Goal: Task Accomplishment & Management: Manage account settings

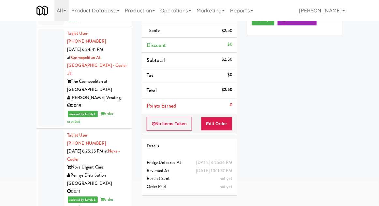
scroll to position [64, 0]
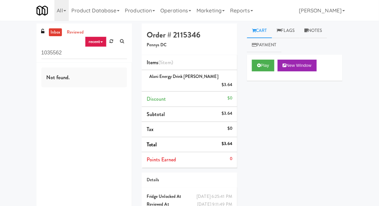
click at [110, 41] on icon at bounding box center [112, 41] width 4 height 4
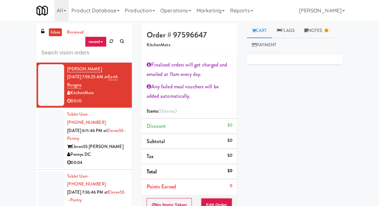
click at [6, 24] on div "inbox reviewed recent all unclear take inventory issue suspicious failed recent…" at bounding box center [189, 152] width 379 height 258
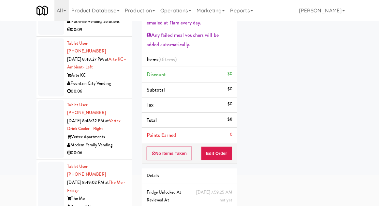
scroll to position [13414, 0]
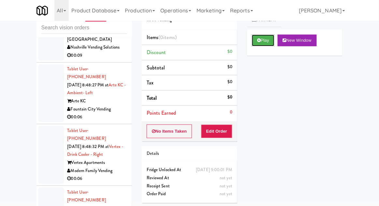
click at [263, 39] on button "Play" at bounding box center [263, 41] width 22 height 12
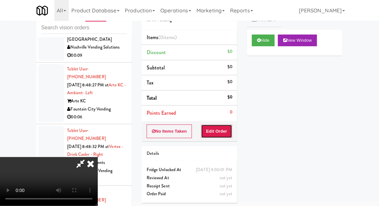
click at [229, 134] on button "Edit Order" at bounding box center [217, 132] width 32 height 14
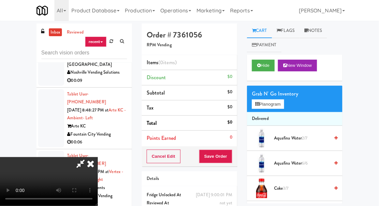
scroll to position [0, 0]
click at [305, 136] on span "2/7" at bounding box center [305, 138] width 6 height 6
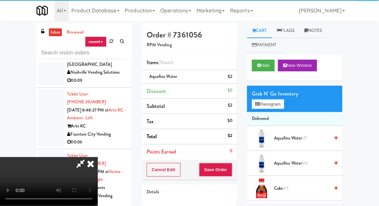
scroll to position [24, 0]
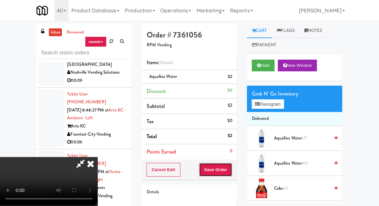
click at [231, 171] on button "Save Order" at bounding box center [215, 170] width 33 height 14
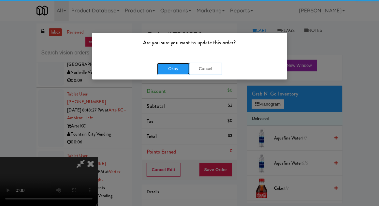
click at [164, 73] on button "Okay" at bounding box center [173, 69] width 33 height 12
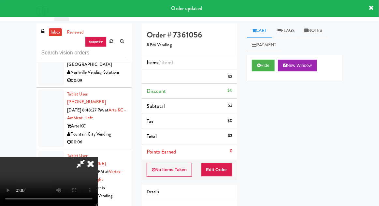
scroll to position [0, 0]
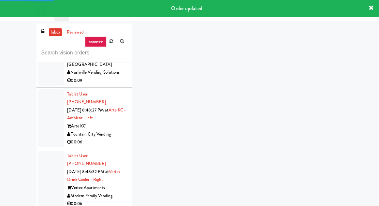
click at [265, 63] on div "inbox reviewed recent all unclear take inventory issue suspicious failed recent…" at bounding box center [190, 143] width 316 height 240
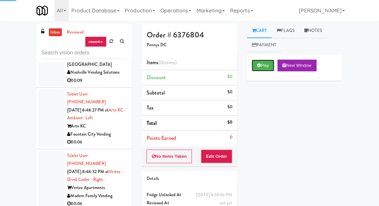
click at [265, 64] on button "Play" at bounding box center [263, 66] width 22 height 12
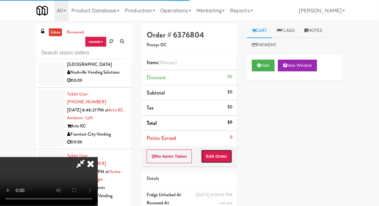
click at [224, 153] on button "Edit Order" at bounding box center [217, 157] width 32 height 14
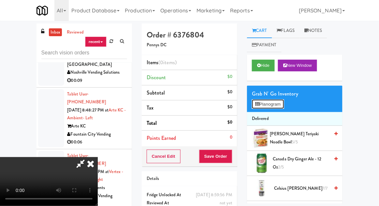
click at [279, 105] on button "Planogram" at bounding box center [268, 104] width 32 height 10
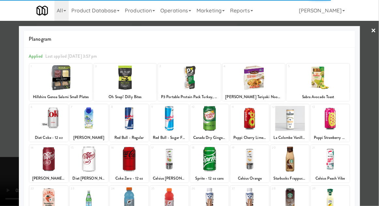
click at [48, 164] on div at bounding box center [48, 159] width 38 height 25
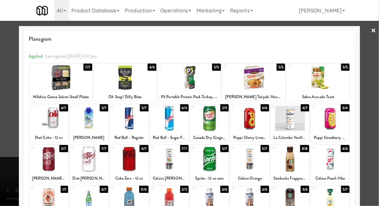
click at [45, 164] on div at bounding box center [48, 159] width 38 height 25
click at [9, 115] on div at bounding box center [189, 103] width 379 height 206
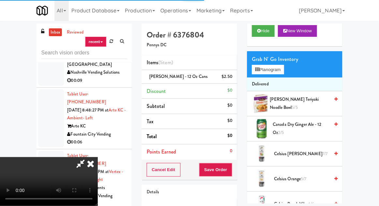
scroll to position [40, 0]
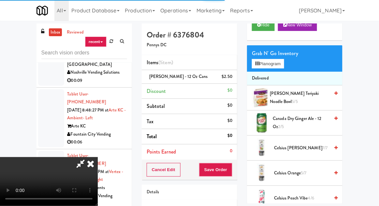
click at [305, 125] on span "Canada Dry Ginger Ale - 12 oz 2/5" at bounding box center [301, 123] width 57 height 16
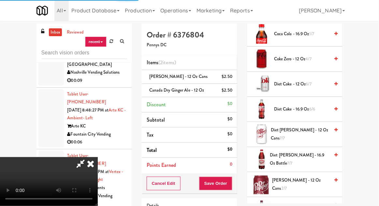
scroll to position [232, 0]
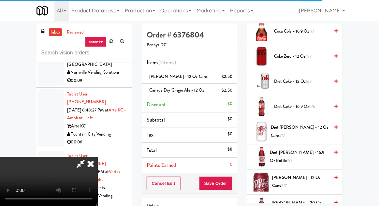
click at [287, 179] on span "[PERSON_NAME] - 12 oz cans 2/7" at bounding box center [301, 182] width 57 height 16
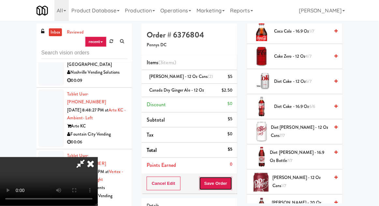
click at [230, 181] on button "Save Order" at bounding box center [215, 184] width 33 height 14
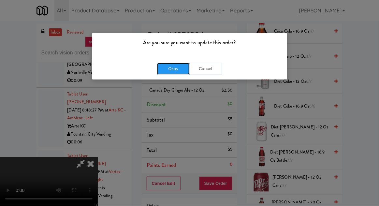
click at [172, 72] on button "Okay" at bounding box center [173, 69] width 33 height 12
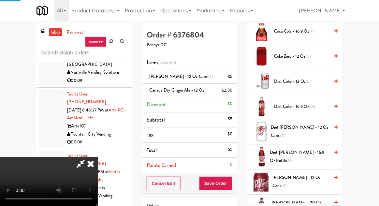
scroll to position [64, 0]
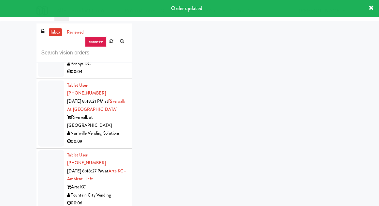
scroll to position [13353, 0]
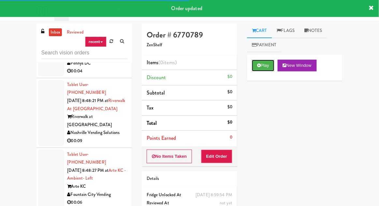
click at [269, 70] on button "Play" at bounding box center [263, 66] width 22 height 12
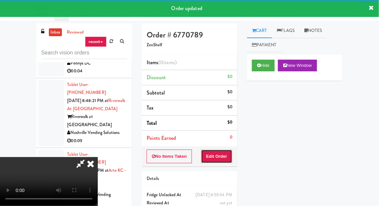
click at [224, 156] on button "Edit Order" at bounding box center [217, 157] width 32 height 14
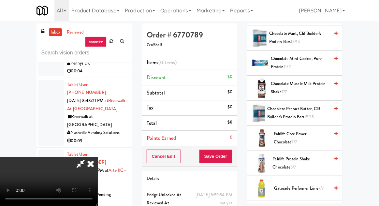
scroll to position [406, 0]
click at [304, 137] on span "Fairlife Core Power Chocolate 7/7" at bounding box center [302, 138] width 56 height 16
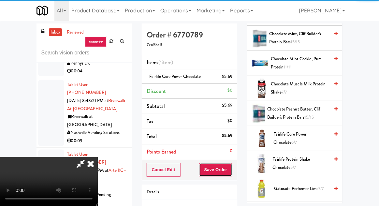
click at [231, 171] on button "Save Order" at bounding box center [215, 170] width 33 height 14
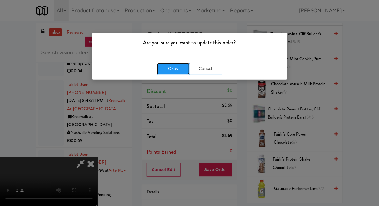
click at [172, 67] on button "Okay" at bounding box center [173, 69] width 33 height 12
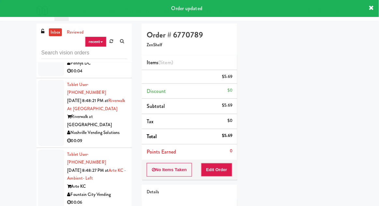
scroll to position [0, 0]
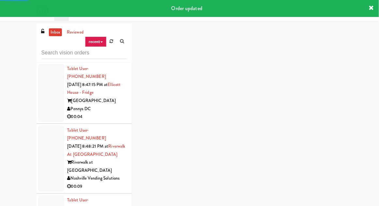
scroll to position [13308, 0]
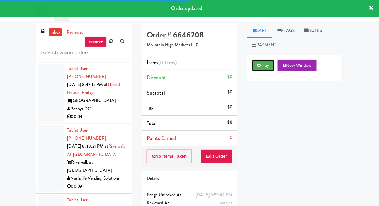
click at [264, 68] on button "Play" at bounding box center [263, 66] width 22 height 12
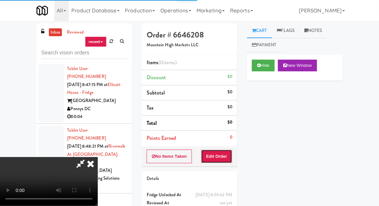
click at [219, 161] on button "Edit Order" at bounding box center [217, 157] width 32 height 14
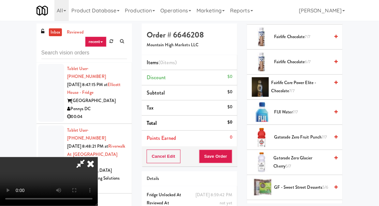
scroll to position [428, 0]
click at [292, 158] on span "Gatorade Zero Glacier Cherry 5/7" at bounding box center [302, 162] width 56 height 16
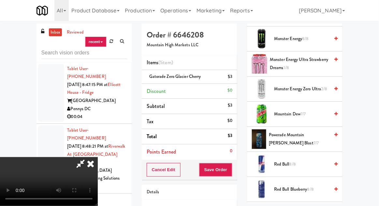
scroll to position [752, 0]
click at [300, 134] on span "Powerade Mountain [PERSON_NAME] Blast 7/7" at bounding box center [299, 139] width 61 height 16
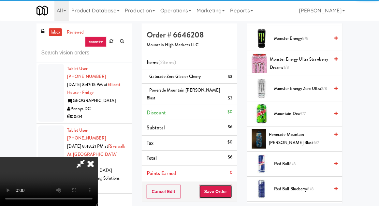
click at [232, 185] on button "Save Order" at bounding box center [215, 192] width 33 height 14
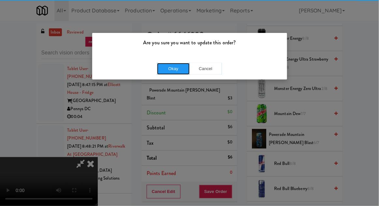
click at [172, 72] on button "Okay" at bounding box center [173, 69] width 33 height 12
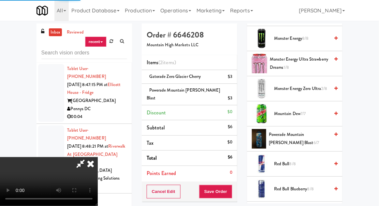
scroll to position [64, 0]
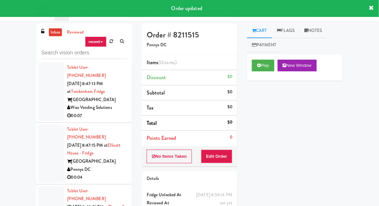
scroll to position [13247, 0]
click at [269, 70] on button "Play" at bounding box center [263, 66] width 22 height 12
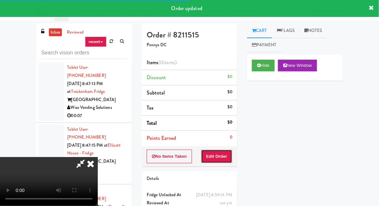
click at [224, 153] on button "Edit Order" at bounding box center [217, 157] width 32 height 14
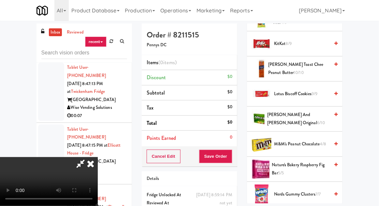
scroll to position [372, 0]
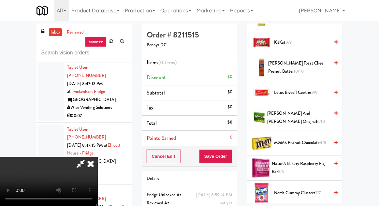
click at [283, 144] on span "M&M's Peanut Chocolate 4/8" at bounding box center [301, 143] width 55 height 8
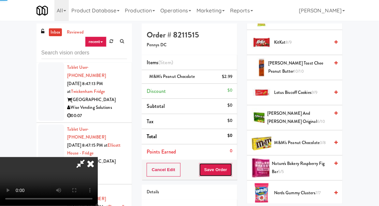
click at [232, 164] on button "Save Order" at bounding box center [215, 170] width 33 height 14
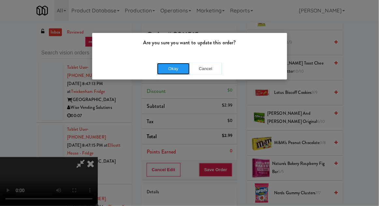
click at [164, 71] on button "Okay" at bounding box center [173, 69] width 33 height 12
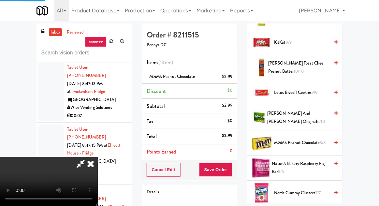
scroll to position [64, 0]
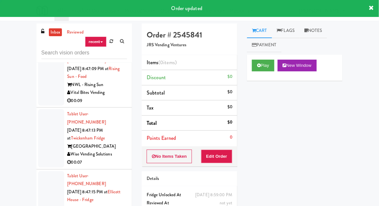
scroll to position [13200, 0]
click at [262, 70] on button "Play" at bounding box center [263, 66] width 22 height 12
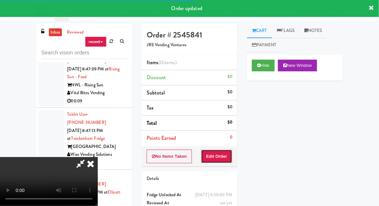
click at [224, 152] on button "Edit Order" at bounding box center [217, 157] width 32 height 14
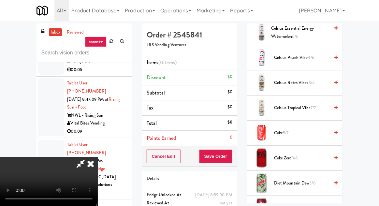
scroll to position [359, 0]
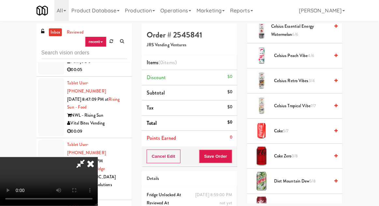
click at [296, 156] on span "3/8" at bounding box center [295, 156] width 6 height 6
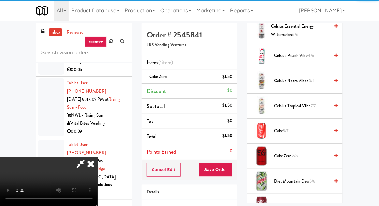
click at [298, 157] on span "2/8" at bounding box center [295, 156] width 6 height 6
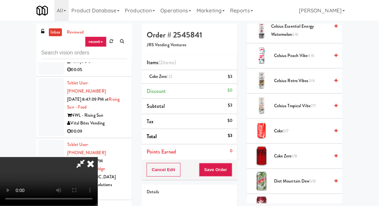
click at [300, 132] on span "Coke 5/7" at bounding box center [301, 131] width 55 height 8
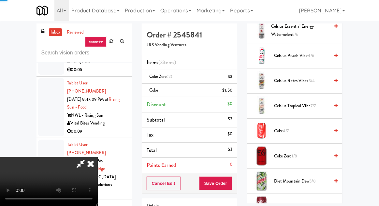
click at [300, 131] on span "Coke 4/7" at bounding box center [301, 131] width 55 height 8
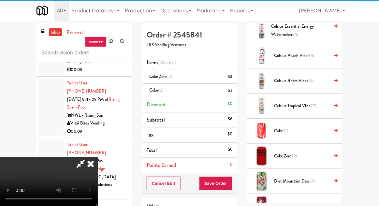
click at [288, 129] on span "3/7" at bounding box center [286, 131] width 6 height 6
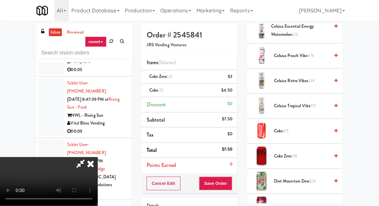
click at [234, 75] on li "Coke Zero (2) $3" at bounding box center [190, 77] width 96 height 14
click at [233, 78] on icon at bounding box center [232, 79] width 3 height 4
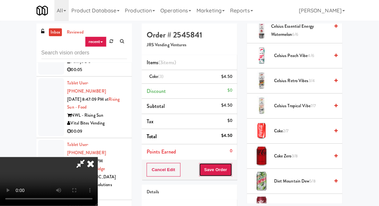
click at [232, 171] on button "Save Order" at bounding box center [215, 170] width 33 height 14
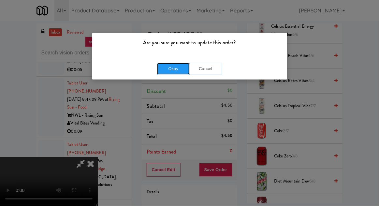
click at [171, 73] on button "Okay" at bounding box center [173, 69] width 33 height 12
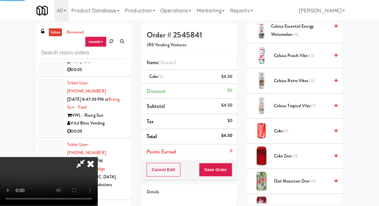
scroll to position [64, 0]
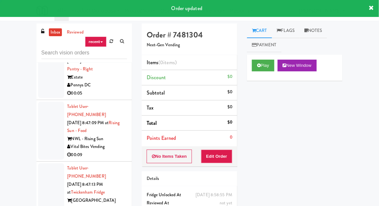
scroll to position [13133, 0]
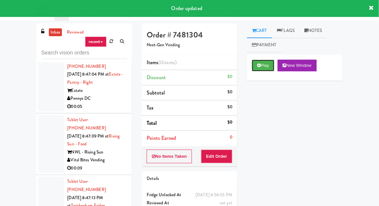
click at [273, 69] on button "Play" at bounding box center [263, 66] width 22 height 12
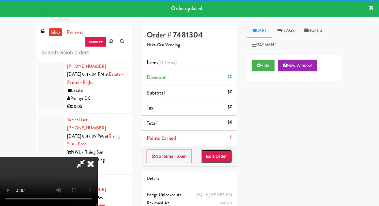
click at [226, 156] on button "Edit Order" at bounding box center [217, 157] width 32 height 14
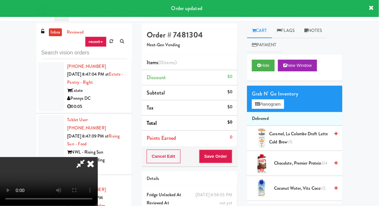
click at [378, 101] on div "inbox reviewed recent all unclear take inventory issue suspicious failed recent…" at bounding box center [189, 143] width 379 height 240
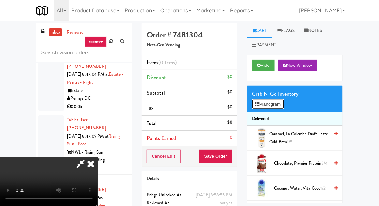
click at [278, 104] on button "Planogram" at bounding box center [268, 104] width 32 height 10
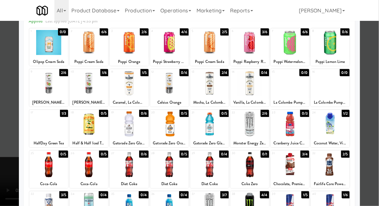
scroll to position [34, 0]
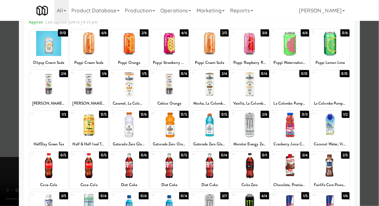
click at [299, 129] on div at bounding box center [290, 124] width 38 height 25
click at [7, 84] on div at bounding box center [189, 103] width 379 height 206
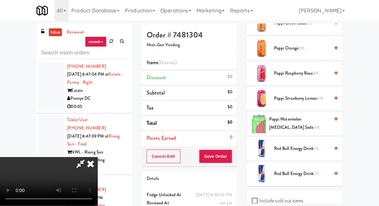
scroll to position [467, 0]
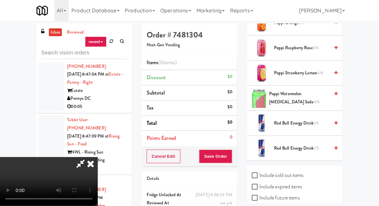
click at [287, 171] on label "Include sold out items" at bounding box center [278, 176] width 52 height 10
click at [259, 173] on input "Include sold out items" at bounding box center [255, 175] width 7 height 5
checkbox input "true"
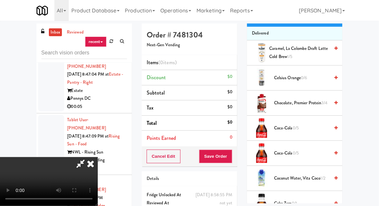
scroll to position [0, 0]
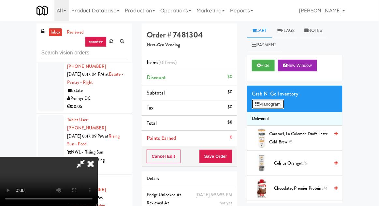
click at [275, 104] on button "Planogram" at bounding box center [268, 104] width 32 height 10
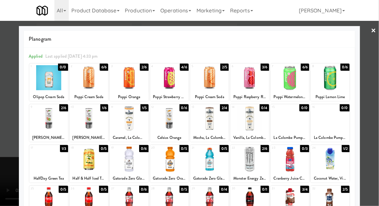
click at [295, 163] on div at bounding box center [290, 159] width 38 height 25
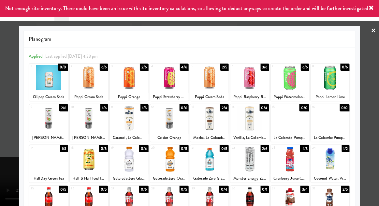
click at [14, 90] on div at bounding box center [189, 103] width 379 height 206
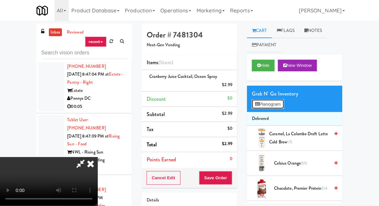
click at [274, 107] on button "Planogram" at bounding box center [268, 104] width 32 height 10
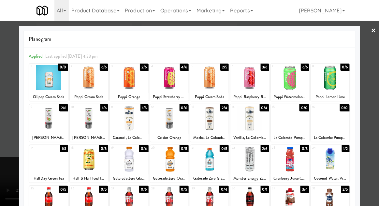
click at [298, 126] on div at bounding box center [290, 118] width 38 height 25
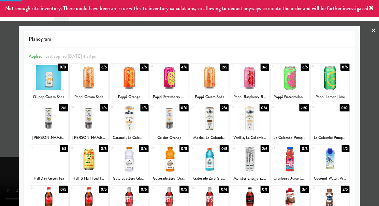
click at [13, 93] on div at bounding box center [189, 103] width 379 height 206
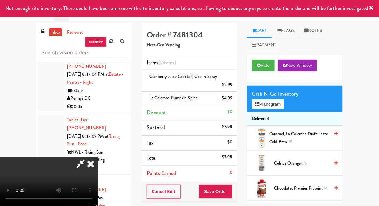
click at [237, 189] on div "Cancel Edit Save Order" at bounding box center [190, 192] width 96 height 20
click at [229, 190] on button "Save Order" at bounding box center [215, 192] width 33 height 14
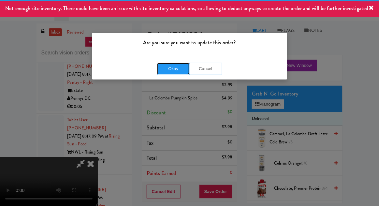
click at [171, 72] on button "Okay" at bounding box center [173, 69] width 33 height 12
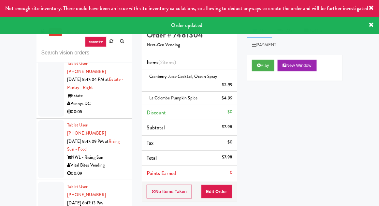
scroll to position [13114, 0]
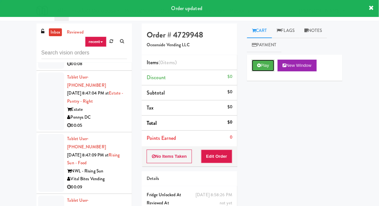
click at [270, 64] on button "Play" at bounding box center [263, 66] width 22 height 12
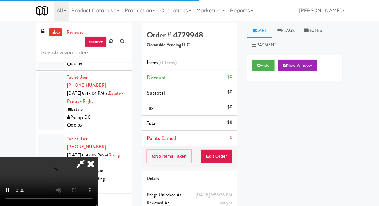
click at [226, 166] on div "Order # 4729948 Oceanside Vending LLC Items (0 items ) Discount $0 Subtotal $0 …" at bounding box center [189, 128] width 105 height 210
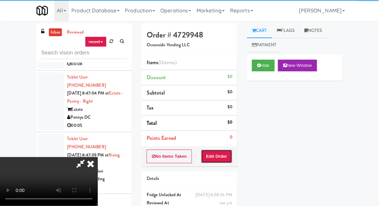
click at [227, 162] on button "Edit Order" at bounding box center [217, 157] width 32 height 14
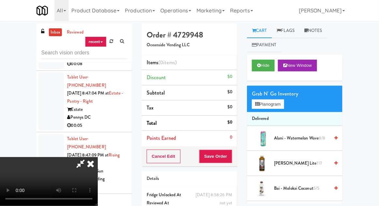
click at [378, 117] on div "inbox reviewed recent all unclear take inventory issue suspicious failed recent…" at bounding box center [189, 143] width 379 height 240
click at [378, 116] on div "inbox reviewed recent all unclear take inventory issue suspicious failed recent…" at bounding box center [189, 143] width 379 height 240
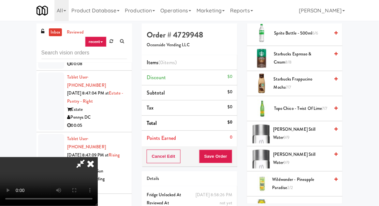
scroll to position [887, 0]
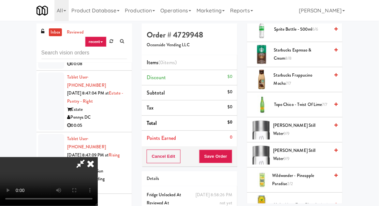
click at [290, 130] on span "9/9" at bounding box center [287, 133] width 6 height 6
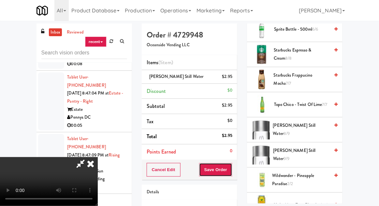
click at [231, 170] on button "Save Order" at bounding box center [215, 170] width 33 height 14
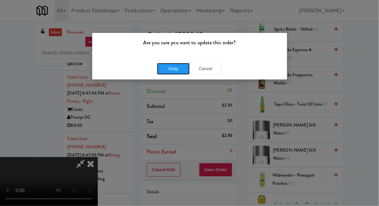
click at [171, 65] on button "Okay" at bounding box center [173, 69] width 33 height 12
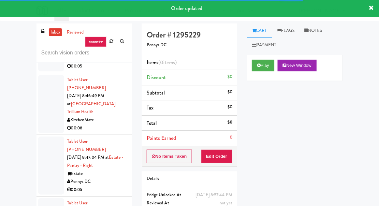
scroll to position [13051, 0]
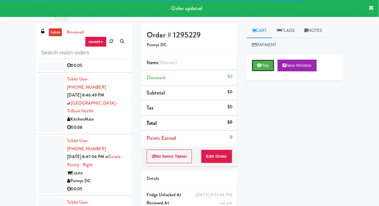
click at [269, 68] on button "Play" at bounding box center [263, 66] width 22 height 12
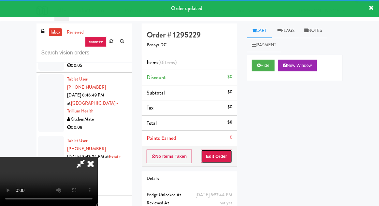
click at [226, 154] on button "Edit Order" at bounding box center [217, 157] width 32 height 14
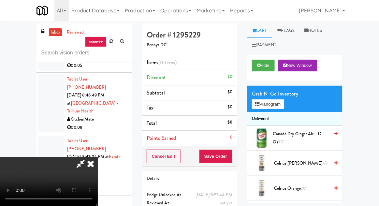
scroll to position [24, 0]
click at [378, 119] on div "inbox reviewed recent all unclear take inventory issue suspicious failed recent…" at bounding box center [189, 143] width 379 height 240
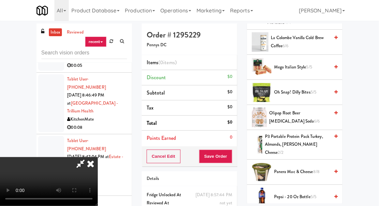
scroll to position [525, 0]
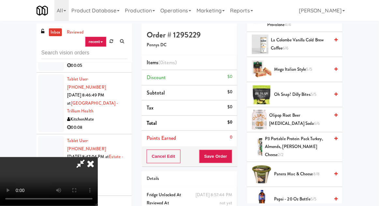
click at [301, 91] on span "Oh Snap! Dilly Bites 5/5" at bounding box center [301, 95] width 55 height 8
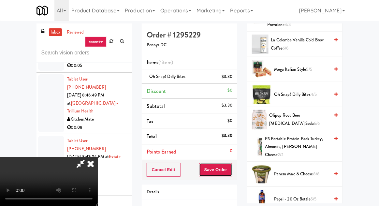
click at [231, 173] on button "Save Order" at bounding box center [215, 170] width 33 height 14
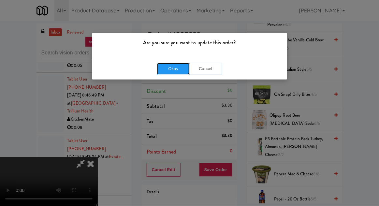
click at [166, 69] on button "Okay" at bounding box center [173, 69] width 33 height 12
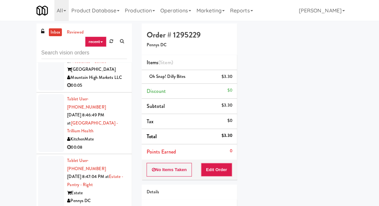
scroll to position [13033, 0]
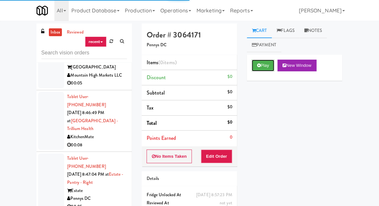
click at [267, 71] on button "Play" at bounding box center [263, 66] width 22 height 12
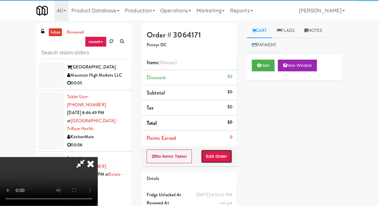
click at [225, 162] on button "Edit Order" at bounding box center [217, 157] width 32 height 14
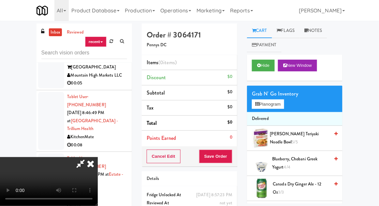
click at [378, 97] on div "inbox reviewed recent all unclear take inventory issue suspicious failed recent…" at bounding box center [189, 143] width 379 height 240
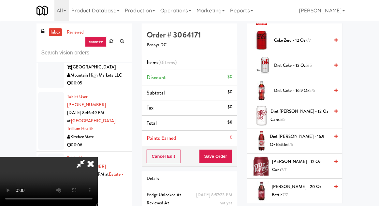
click at [287, 138] on span "Diet [PERSON_NAME] - 16.9 oz Bottle 6/6" at bounding box center [300, 141] width 60 height 16
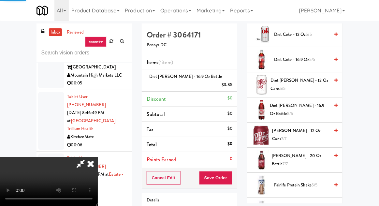
scroll to position [305, 0]
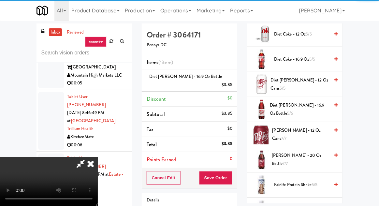
click at [232, 81] on div "$3.85" at bounding box center [227, 85] width 11 height 8
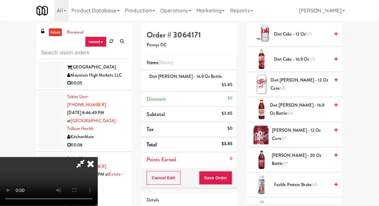
click at [233, 85] on icon at bounding box center [232, 87] width 3 height 4
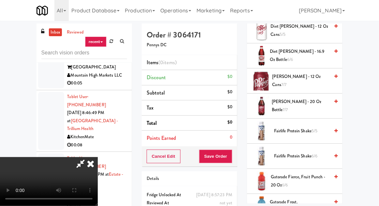
scroll to position [359, 0]
click at [288, 128] on span "Fairlife Protein Shake 5/5" at bounding box center [301, 131] width 55 height 8
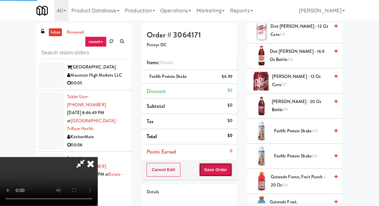
click at [232, 170] on button "Save Order" at bounding box center [215, 170] width 33 height 14
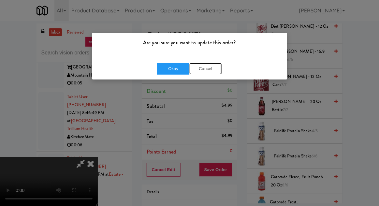
click at [202, 68] on button "Cancel" at bounding box center [205, 69] width 33 height 12
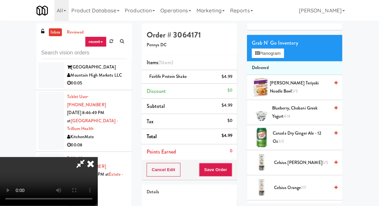
scroll to position [50, 0]
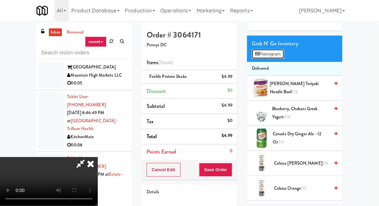
click at [284, 52] on button "Planogram" at bounding box center [268, 54] width 32 height 10
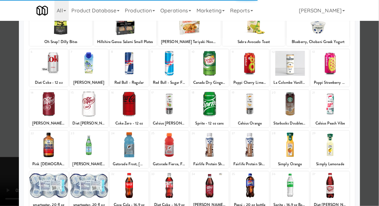
scroll to position [114, 0]
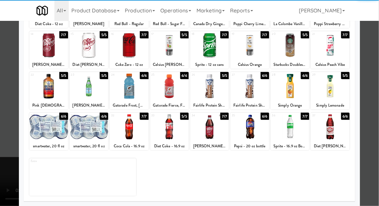
click at [43, 94] on div at bounding box center [48, 86] width 38 height 25
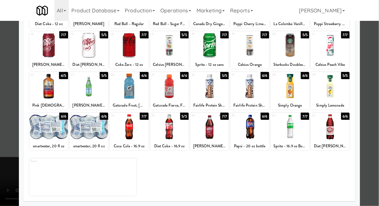
click at [7, 116] on div at bounding box center [189, 103] width 379 height 206
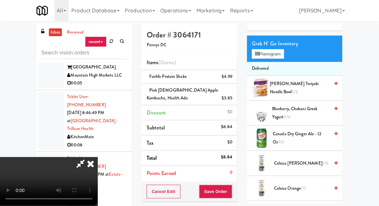
click at [238, 191] on div "Order # 3064171 Pennys DC Items (2 items ) Fairlife Protein Shake $4.99 Pink [D…" at bounding box center [189, 145] width 105 height 245
click at [378, 79] on div "inbox reviewed recent all unclear take inventory issue suspicious failed recent…" at bounding box center [189, 145] width 379 height 245
click at [232, 186] on button "Save Order" at bounding box center [215, 192] width 33 height 14
click at [377, 82] on div "inbox reviewed recent all unclear take inventory issue suspicious failed recent…" at bounding box center [189, 145] width 379 height 245
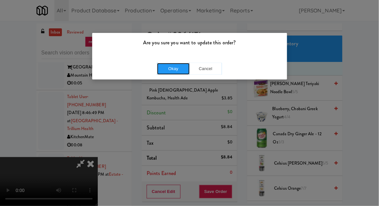
click at [164, 66] on button "Okay" at bounding box center [173, 69] width 33 height 12
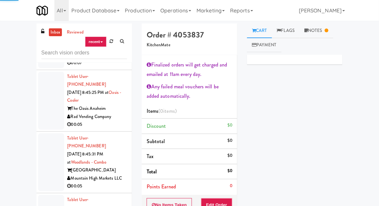
scroll to position [12929, 0]
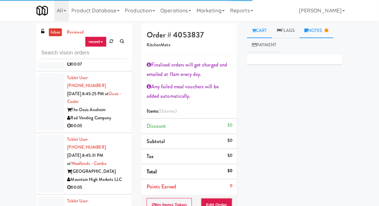
click at [321, 31] on link "Notes" at bounding box center [317, 30] width 34 height 15
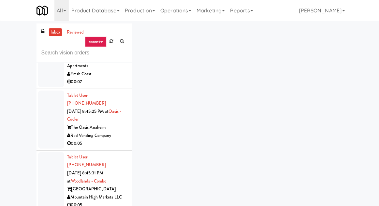
scroll to position [12896, 0]
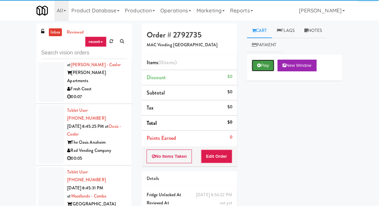
click at [269, 67] on button "Play" at bounding box center [263, 66] width 22 height 12
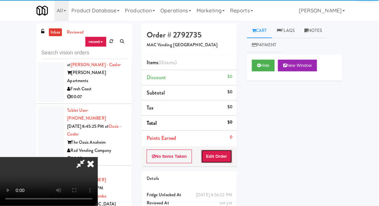
click at [220, 154] on button "Edit Order" at bounding box center [217, 157] width 32 height 14
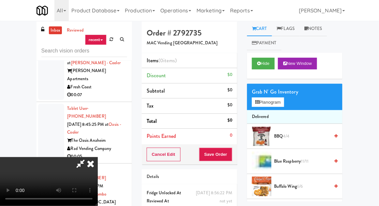
scroll to position [24, 0]
click at [274, 106] on button "Planogram" at bounding box center [268, 102] width 32 height 10
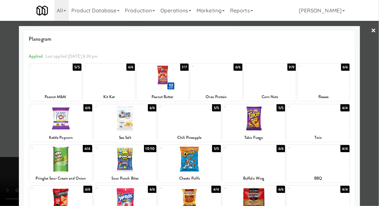
click at [269, 123] on div at bounding box center [254, 118] width 63 height 25
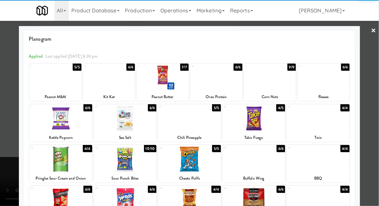
click at [286, 82] on div at bounding box center [270, 77] width 52 height 25
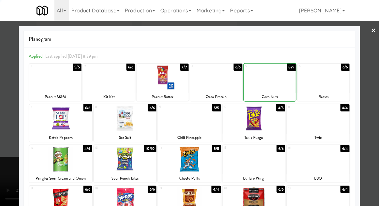
click at [4, 127] on div at bounding box center [189, 103] width 379 height 206
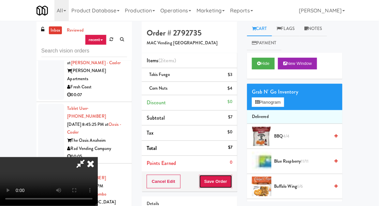
click at [228, 181] on button "Save Order" at bounding box center [215, 182] width 33 height 14
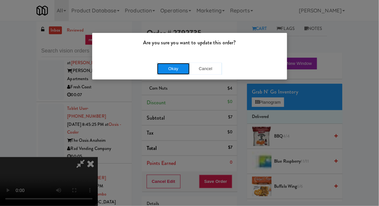
click at [168, 65] on button "Okay" at bounding box center [173, 69] width 33 height 12
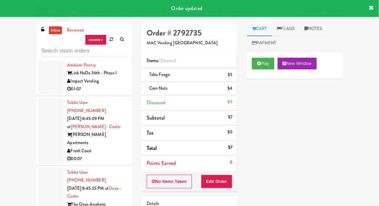
scroll to position [12832, 0]
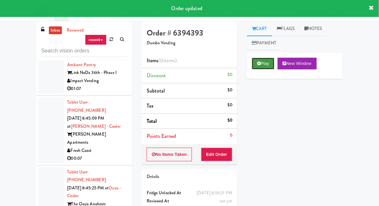
click at [262, 62] on button "Play" at bounding box center [263, 64] width 22 height 12
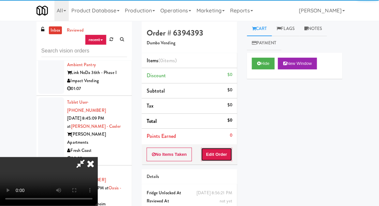
click at [216, 156] on button "Edit Order" at bounding box center [217, 155] width 32 height 14
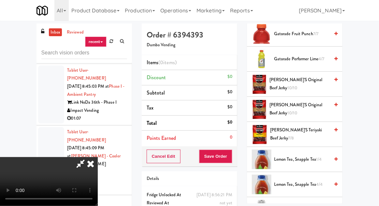
scroll to position [302, 0]
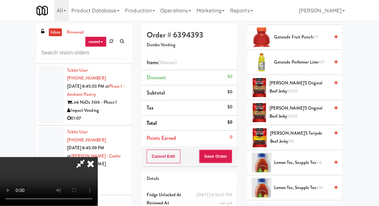
click at [317, 58] on span "Gatorade Performer Lime 4/7" at bounding box center [301, 62] width 55 height 8
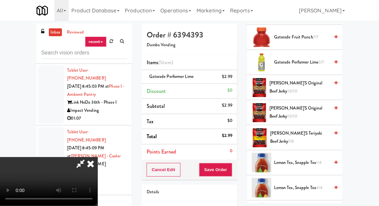
click at [321, 59] on span "3/7" at bounding box center [322, 62] width 6 height 6
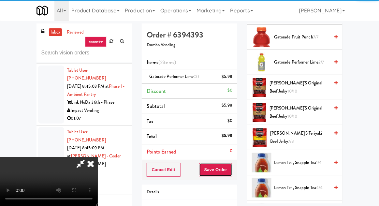
click at [231, 165] on button "Save Order" at bounding box center [215, 170] width 33 height 14
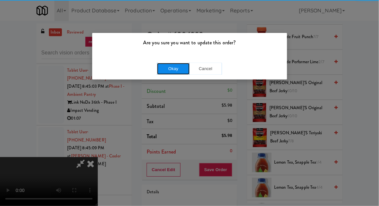
click at [173, 69] on button "Okay" at bounding box center [173, 69] width 33 height 12
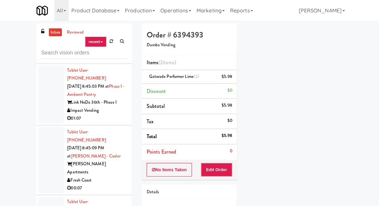
scroll to position [64, 0]
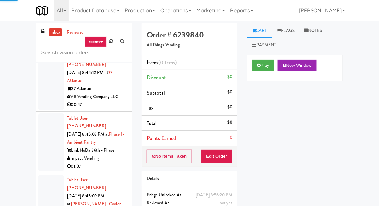
scroll to position [12757, 0]
click at [263, 60] on button "Play" at bounding box center [263, 66] width 22 height 12
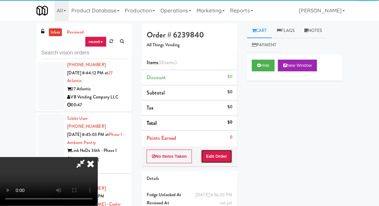
click at [222, 151] on button "Edit Order" at bounding box center [217, 157] width 32 height 14
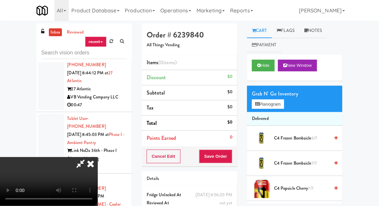
scroll to position [0, 0]
click at [268, 106] on button "Planogram" at bounding box center [268, 104] width 32 height 10
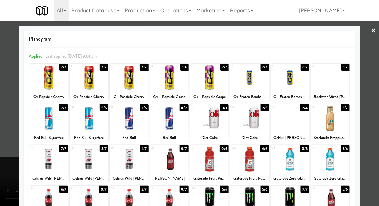
click at [341, 77] on div at bounding box center [330, 77] width 38 height 25
click at [5, 110] on div at bounding box center [189, 103] width 379 height 206
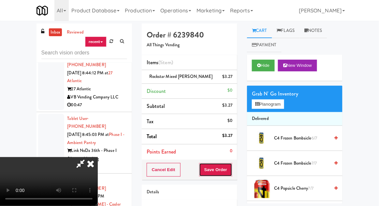
click at [230, 171] on button "Save Order" at bounding box center [215, 170] width 33 height 14
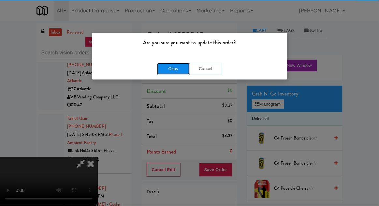
click at [165, 67] on button "Okay" at bounding box center [173, 69] width 33 height 12
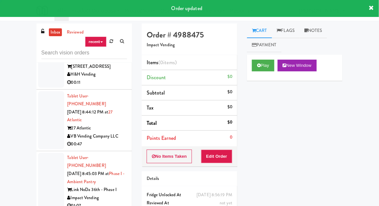
scroll to position [12716, 0]
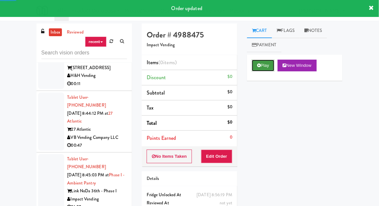
click at [260, 70] on button "Play" at bounding box center [263, 66] width 22 height 12
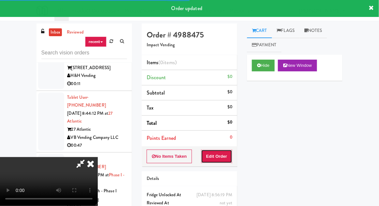
click at [217, 154] on button "Edit Order" at bounding box center [217, 157] width 32 height 14
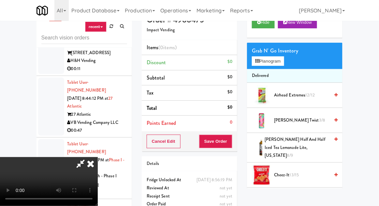
scroll to position [15, 0]
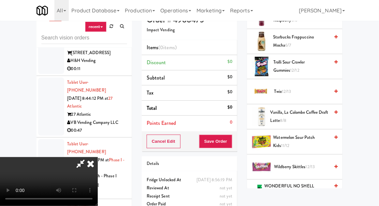
click at [325, 88] on span "Twix 12/13" at bounding box center [301, 92] width 55 height 8
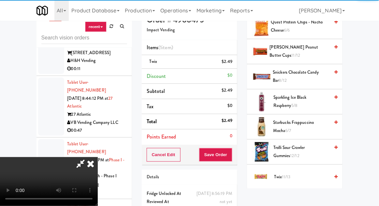
scroll to position [650, 0]
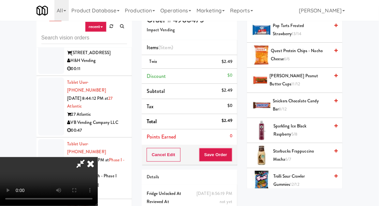
click at [320, 97] on span "Snickers Chocolate Candy Bar 8/12" at bounding box center [301, 105] width 57 height 16
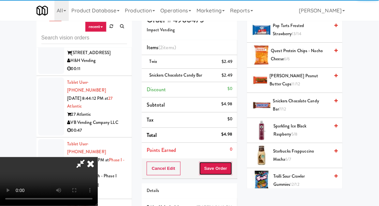
click at [231, 165] on button "Save Order" at bounding box center [215, 169] width 33 height 14
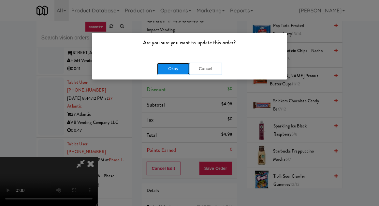
click at [169, 72] on button "Okay" at bounding box center [173, 69] width 33 height 12
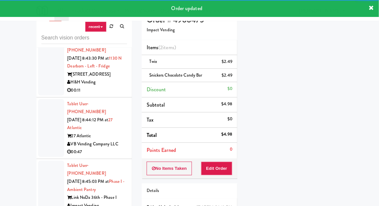
scroll to position [12651, 0]
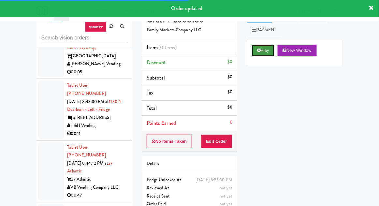
click at [262, 49] on button "Play" at bounding box center [263, 51] width 22 height 12
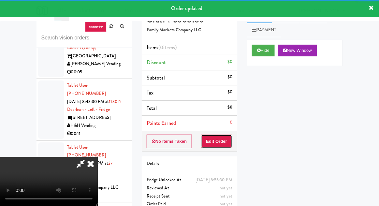
click at [224, 139] on button "Edit Order" at bounding box center [217, 142] width 32 height 14
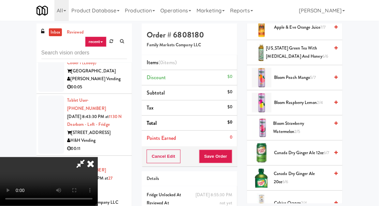
scroll to position [136, 0]
click at [301, 170] on span "Canada Dry Ginger Ale 20oz 6/6" at bounding box center [302, 178] width 56 height 16
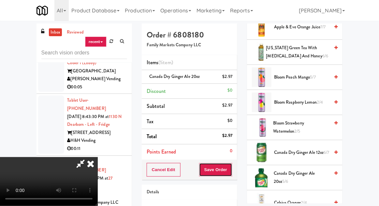
click at [231, 165] on button "Save Order" at bounding box center [215, 170] width 33 height 14
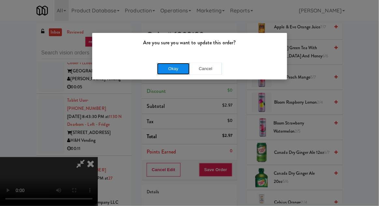
click at [164, 70] on button "Okay" at bounding box center [173, 69] width 33 height 12
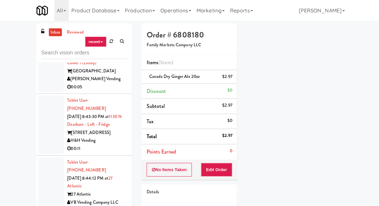
scroll to position [64, 0]
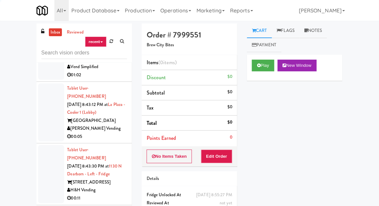
scroll to position [12601, 0]
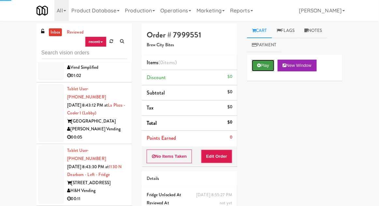
click at [265, 66] on button "Play" at bounding box center [263, 66] width 22 height 12
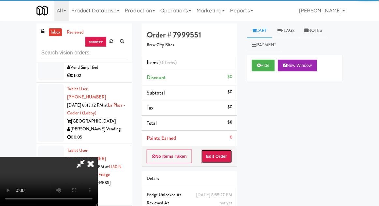
click at [217, 152] on button "Edit Order" at bounding box center [217, 157] width 32 height 14
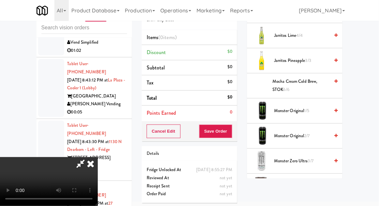
scroll to position [640, 0]
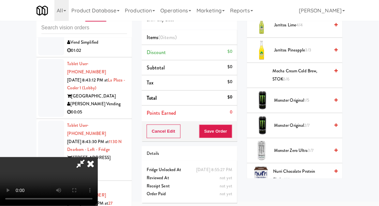
click at [317, 125] on span "Monster Original 2/7" at bounding box center [301, 126] width 55 height 8
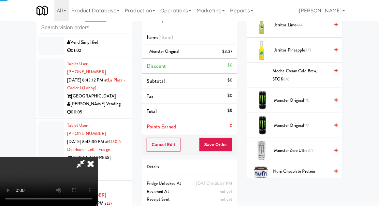
click at [317, 124] on span "Monster Original 1/7" at bounding box center [301, 126] width 55 height 8
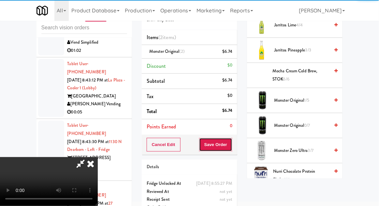
click at [231, 141] on button "Save Order" at bounding box center [215, 145] width 33 height 14
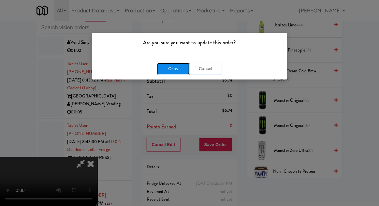
click at [162, 67] on button "Okay" at bounding box center [173, 69] width 33 height 12
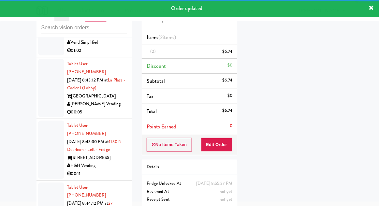
scroll to position [0, 0]
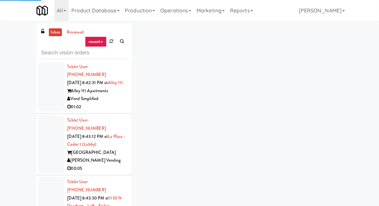
scroll to position [12568, 0]
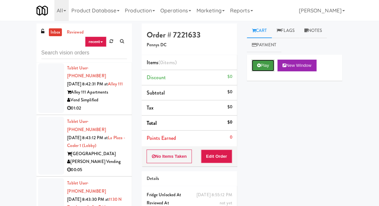
click at [263, 65] on button "Play" at bounding box center [263, 66] width 22 height 12
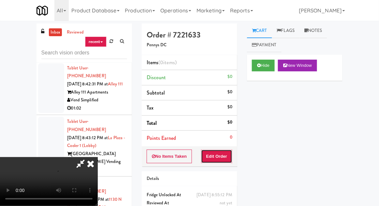
click at [218, 156] on button "Edit Order" at bounding box center [217, 157] width 32 height 14
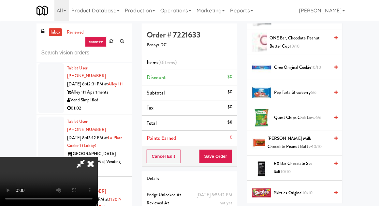
scroll to position [595, 0]
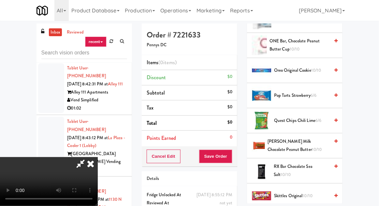
click at [314, 71] on span "10/10" at bounding box center [316, 70] width 10 height 6
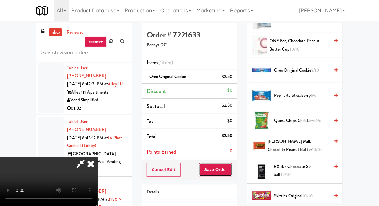
click at [231, 165] on button "Save Order" at bounding box center [215, 170] width 33 height 14
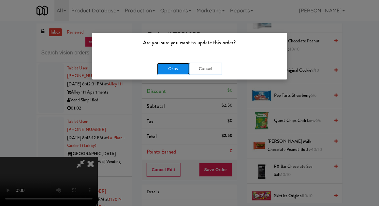
click at [159, 65] on button "Okay" at bounding box center [173, 69] width 33 height 12
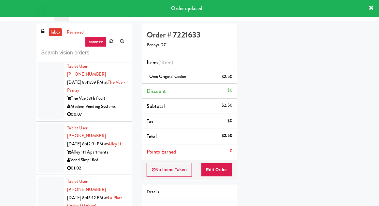
scroll to position [12503, 0]
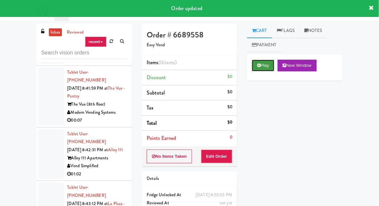
click at [261, 65] on icon at bounding box center [259, 65] width 4 height 4
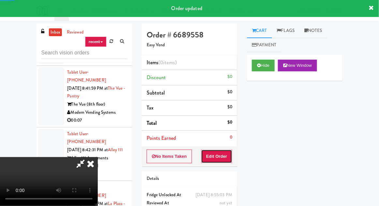
click at [218, 150] on button "Edit Order" at bounding box center [217, 157] width 32 height 14
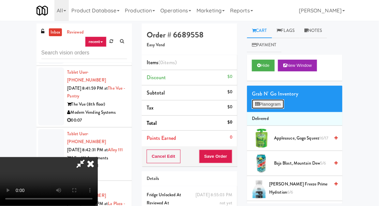
click at [275, 103] on button "Planogram" at bounding box center [268, 104] width 32 height 10
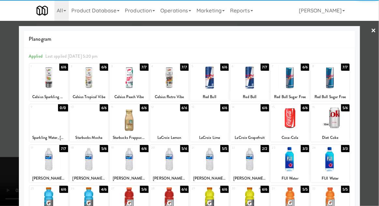
click at [92, 81] on div at bounding box center [89, 77] width 38 height 25
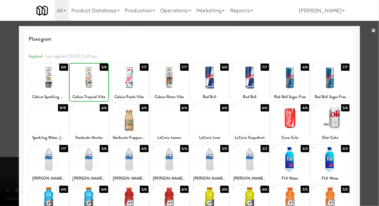
click at [8, 105] on div at bounding box center [189, 103] width 379 height 206
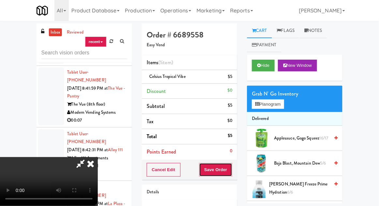
click at [232, 167] on button "Save Order" at bounding box center [215, 170] width 33 height 14
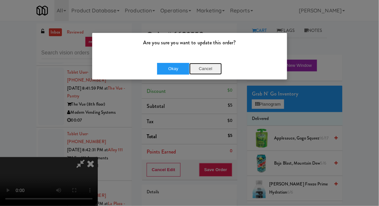
click at [205, 72] on button "Cancel" at bounding box center [205, 69] width 33 height 12
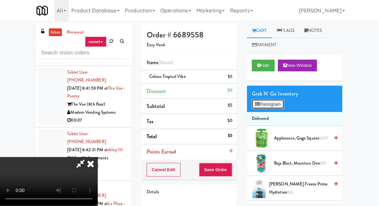
click at [262, 106] on button "Planogram" at bounding box center [268, 104] width 32 height 10
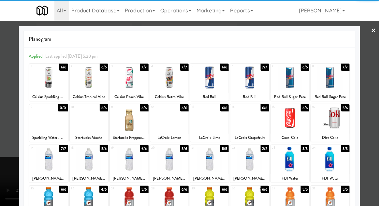
click at [119, 84] on div at bounding box center [129, 77] width 38 height 25
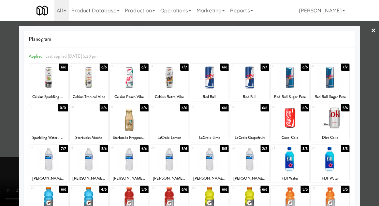
click at [3, 99] on div at bounding box center [189, 103] width 379 height 206
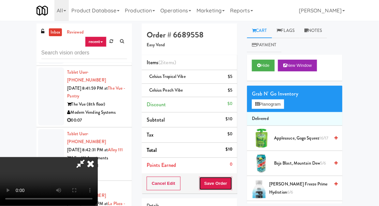
click at [231, 181] on button "Save Order" at bounding box center [215, 184] width 33 height 14
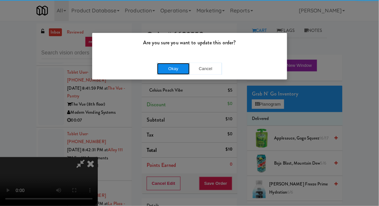
click at [164, 67] on button "Okay" at bounding box center [173, 69] width 33 height 12
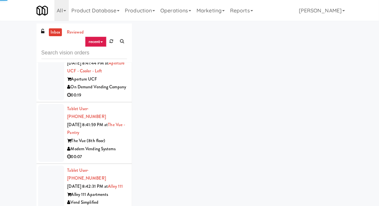
scroll to position [12425, 0]
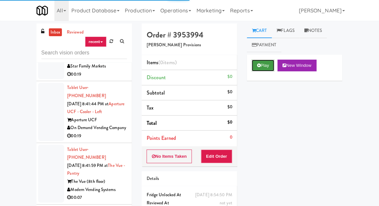
click at [263, 62] on button "Play" at bounding box center [263, 66] width 22 height 12
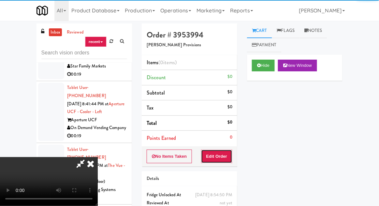
click at [214, 154] on button "Edit Order" at bounding box center [217, 157] width 32 height 14
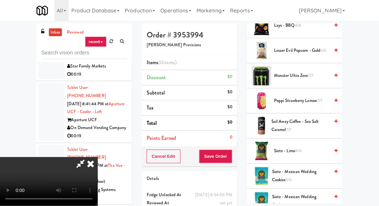
scroll to position [717, 0]
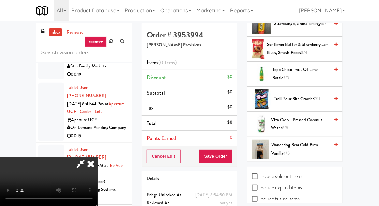
click at [329, 70] on span "Topo Chico Twist Of Lime Bottle 3/3" at bounding box center [301, 74] width 57 height 16
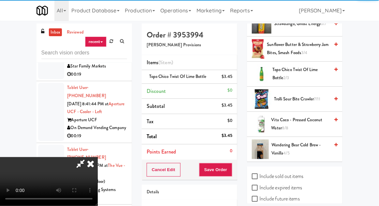
click at [236, 167] on div "Cancel Edit Save Order" at bounding box center [190, 170] width 96 height 20
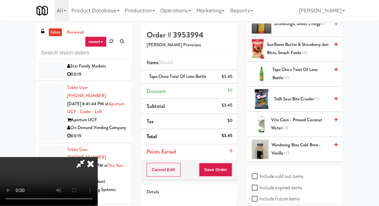
scroll to position [0, 0]
click at [230, 163] on button "Save Order" at bounding box center [215, 170] width 33 height 14
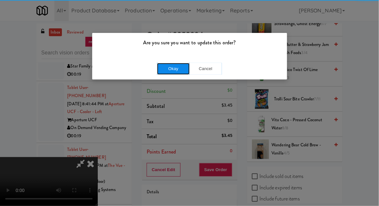
click at [162, 64] on button "Okay" at bounding box center [173, 69] width 33 height 12
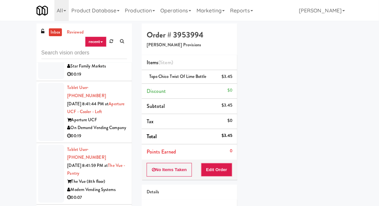
scroll to position [64, 0]
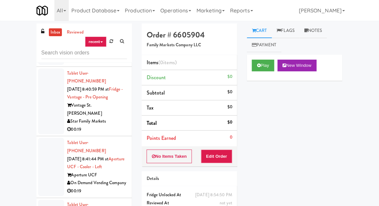
scroll to position [12368, 0]
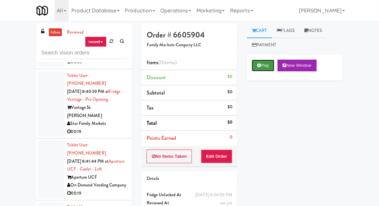
click at [255, 64] on button "Play" at bounding box center [263, 66] width 22 height 12
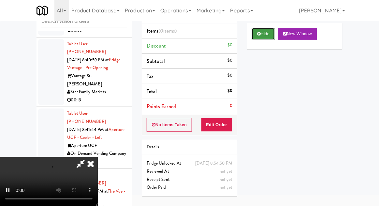
scroll to position [33, 0]
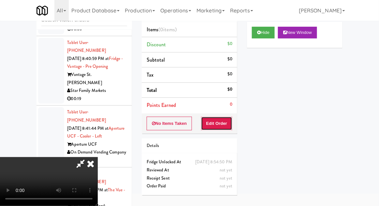
click at [226, 118] on button "Edit Order" at bounding box center [217, 124] width 32 height 14
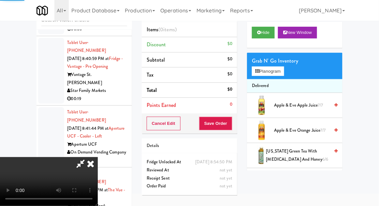
scroll to position [0, 0]
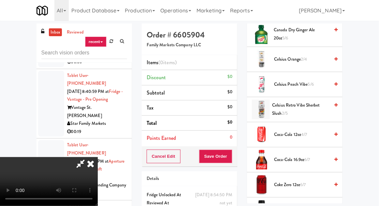
click at [302, 131] on span "Coca-Cola 12oz 4/7" at bounding box center [301, 135] width 55 height 8
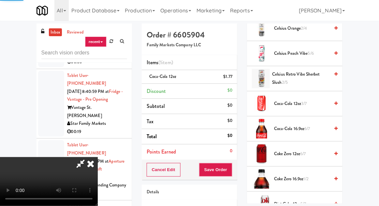
scroll to position [313, 0]
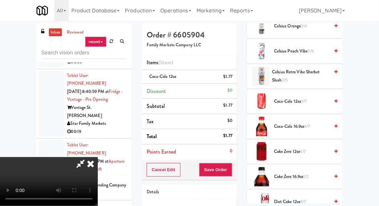
click at [306, 148] on span "6/7" at bounding box center [304, 151] width 6 height 6
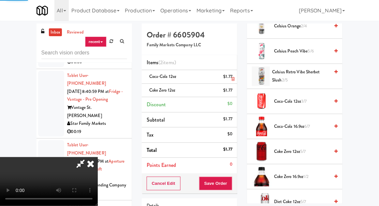
click at [236, 79] on li "Coca-Cola 12oz $1.77" at bounding box center [190, 77] width 96 height 14
click at [234, 76] on link at bounding box center [232, 79] width 6 height 8
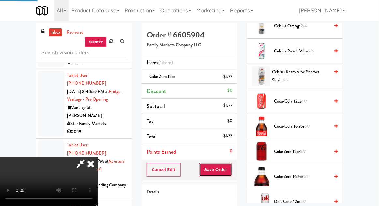
click at [231, 165] on button "Save Order" at bounding box center [215, 170] width 33 height 14
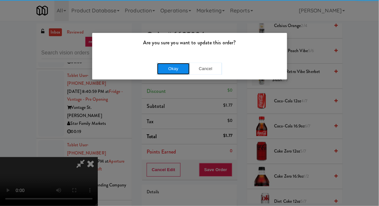
click at [163, 68] on button "Okay" at bounding box center [173, 69] width 33 height 12
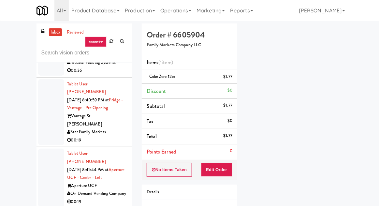
scroll to position [12360, 0]
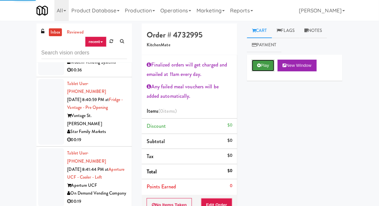
click at [259, 69] on button "Play" at bounding box center [263, 66] width 22 height 12
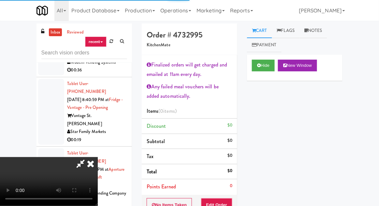
click at [224, 194] on div "Finalized orders will get charged and emailed at 11am every day. Any failed mea…" at bounding box center [190, 125] width 96 height 140
click at [224, 200] on button "Edit Order" at bounding box center [217, 205] width 32 height 14
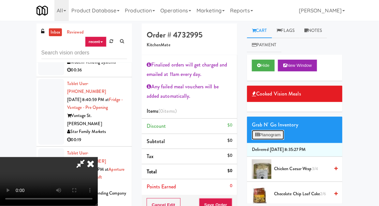
click at [275, 135] on button "Planogram" at bounding box center [268, 135] width 32 height 10
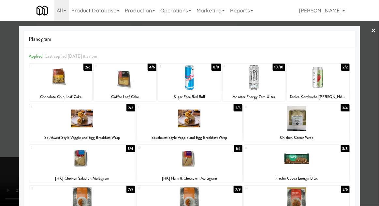
click at [2, 105] on div at bounding box center [189, 103] width 379 height 206
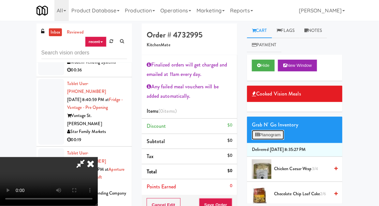
click at [278, 131] on button "Planogram" at bounding box center [268, 135] width 32 height 10
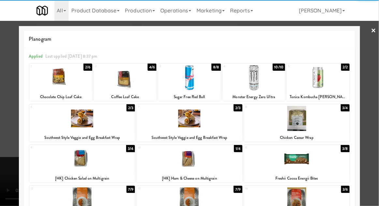
click at [296, 124] on div at bounding box center [297, 118] width 106 height 25
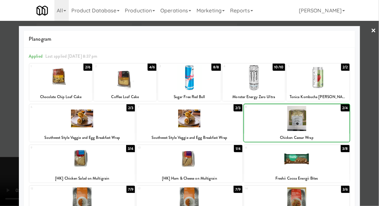
click at [9, 105] on div at bounding box center [189, 103] width 379 height 206
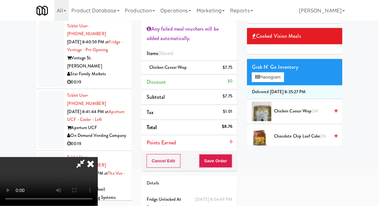
scroll to position [61, 0]
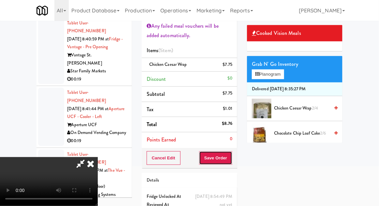
click at [231, 157] on button "Save Order" at bounding box center [215, 158] width 33 height 14
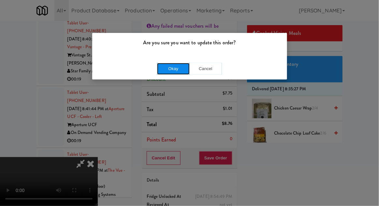
click at [163, 71] on button "Okay" at bounding box center [173, 69] width 33 height 12
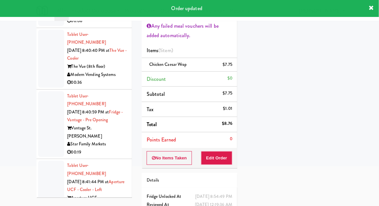
scroll to position [0, 0]
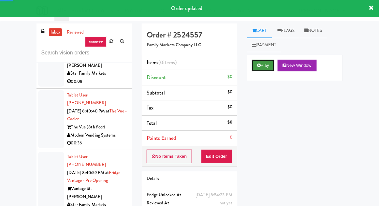
click at [264, 65] on button "Play" at bounding box center [263, 66] width 22 height 12
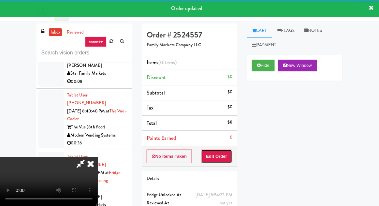
click at [219, 152] on button "Edit Order" at bounding box center [217, 157] width 32 height 14
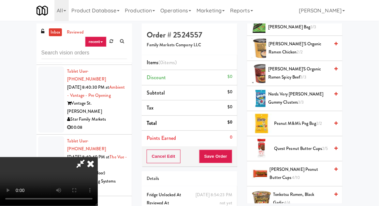
scroll to position [520, 0]
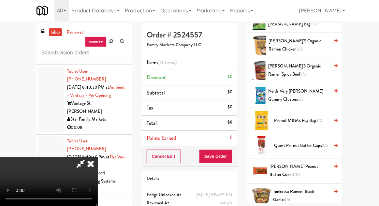
click at [310, 168] on span "[PERSON_NAME] Peanut Butter Cups 4/10" at bounding box center [300, 171] width 60 height 16
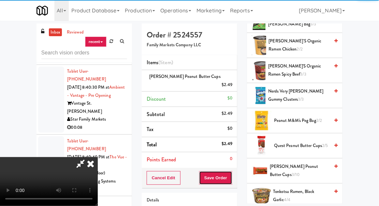
click at [231, 171] on button "Save Order" at bounding box center [215, 178] width 33 height 14
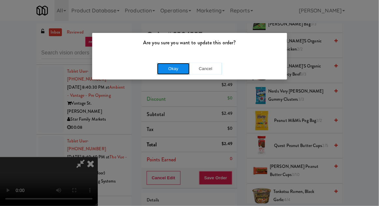
click at [163, 70] on button "Okay" at bounding box center [173, 69] width 33 height 12
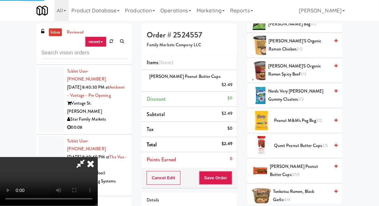
scroll to position [64, 0]
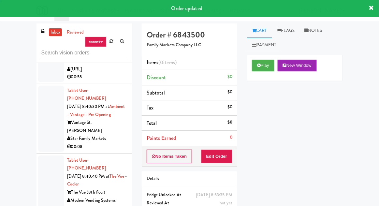
scroll to position [12201, 0]
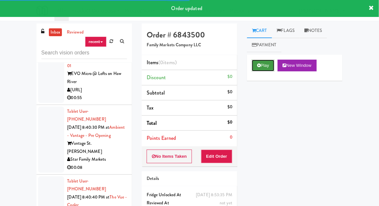
click at [267, 64] on button "Play" at bounding box center [263, 66] width 22 height 12
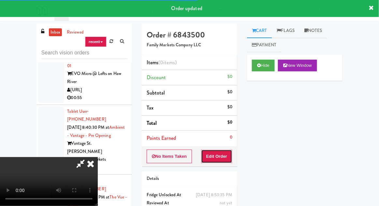
click at [222, 161] on button "Edit Order" at bounding box center [217, 157] width 32 height 14
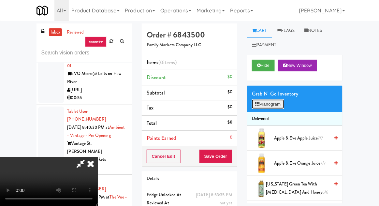
click at [279, 106] on button "Planogram" at bounding box center [268, 104] width 32 height 10
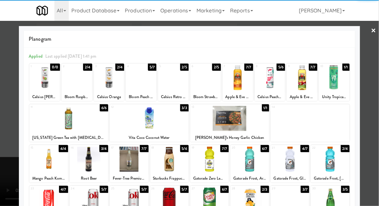
click at [92, 152] on div at bounding box center [89, 159] width 38 height 25
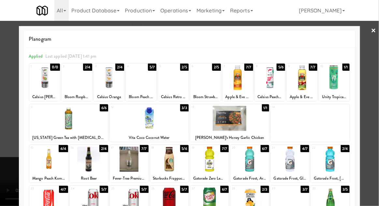
click at [6, 131] on div at bounding box center [189, 103] width 379 height 206
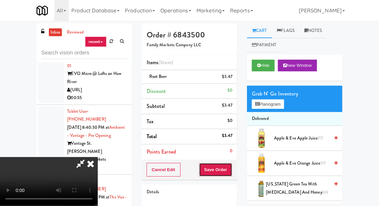
click at [231, 165] on button "Save Order" at bounding box center [215, 170] width 33 height 14
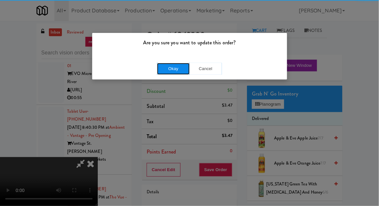
click at [166, 69] on button "Okay" at bounding box center [173, 69] width 33 height 12
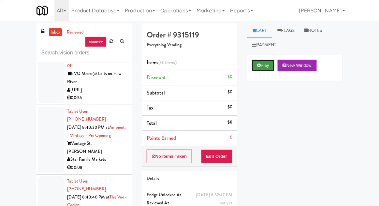
click at [259, 60] on button "Play" at bounding box center [263, 66] width 22 height 12
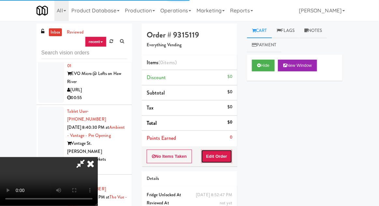
click at [219, 150] on button "Edit Order" at bounding box center [217, 157] width 32 height 14
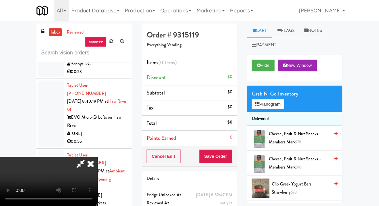
click at [274, 96] on div "Grab N' Go Inventory" at bounding box center [295, 94] width 86 height 10
click at [274, 102] on button "Planogram" at bounding box center [268, 104] width 32 height 10
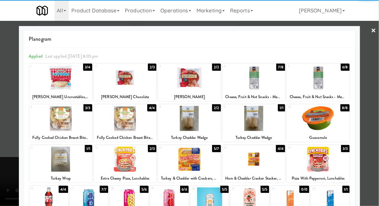
click at [207, 79] on div at bounding box center [189, 77] width 63 height 25
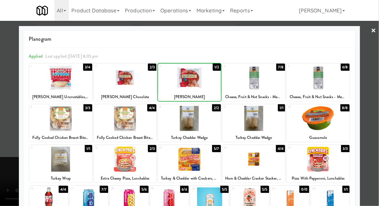
click at [5, 113] on div at bounding box center [189, 103] width 379 height 206
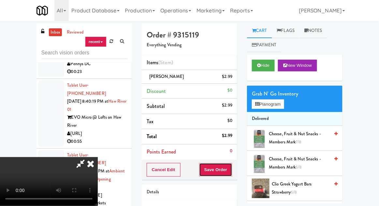
click at [229, 165] on button "Save Order" at bounding box center [215, 170] width 33 height 14
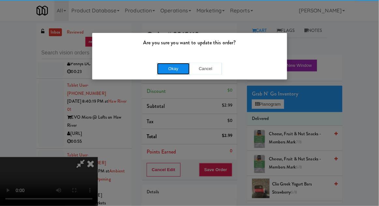
click at [165, 63] on button "Okay" at bounding box center [173, 69] width 33 height 12
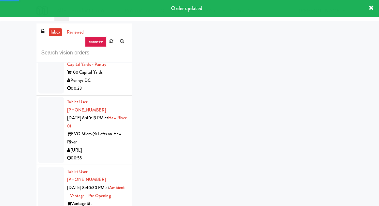
scroll to position [12132, 0]
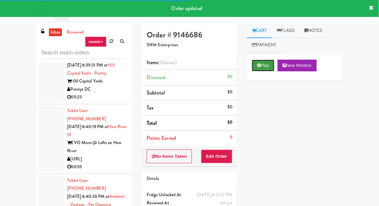
click at [263, 61] on button "Play" at bounding box center [263, 66] width 22 height 12
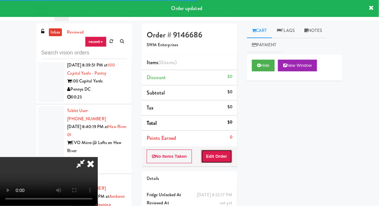
click at [221, 150] on button "Edit Order" at bounding box center [217, 157] width 32 height 14
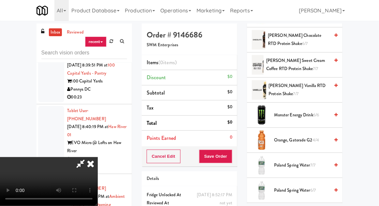
scroll to position [596, 0]
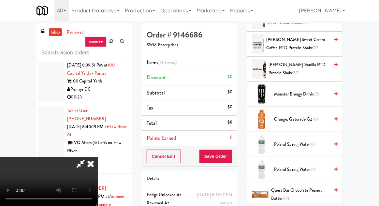
click at [311, 90] on span "Monster Energy Drink 6/6" at bounding box center [301, 94] width 55 height 8
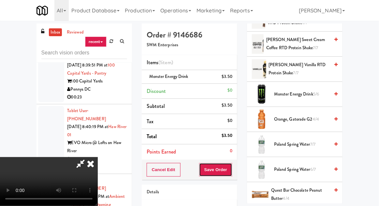
click at [230, 165] on button "Save Order" at bounding box center [215, 170] width 33 height 14
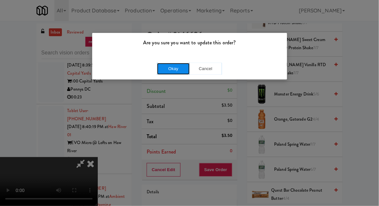
click at [166, 70] on button "Okay" at bounding box center [173, 69] width 33 height 12
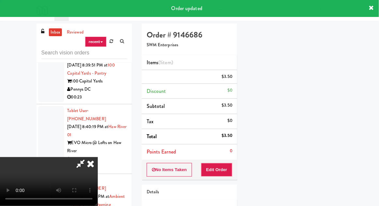
scroll to position [0, 0]
